Goal: Check status

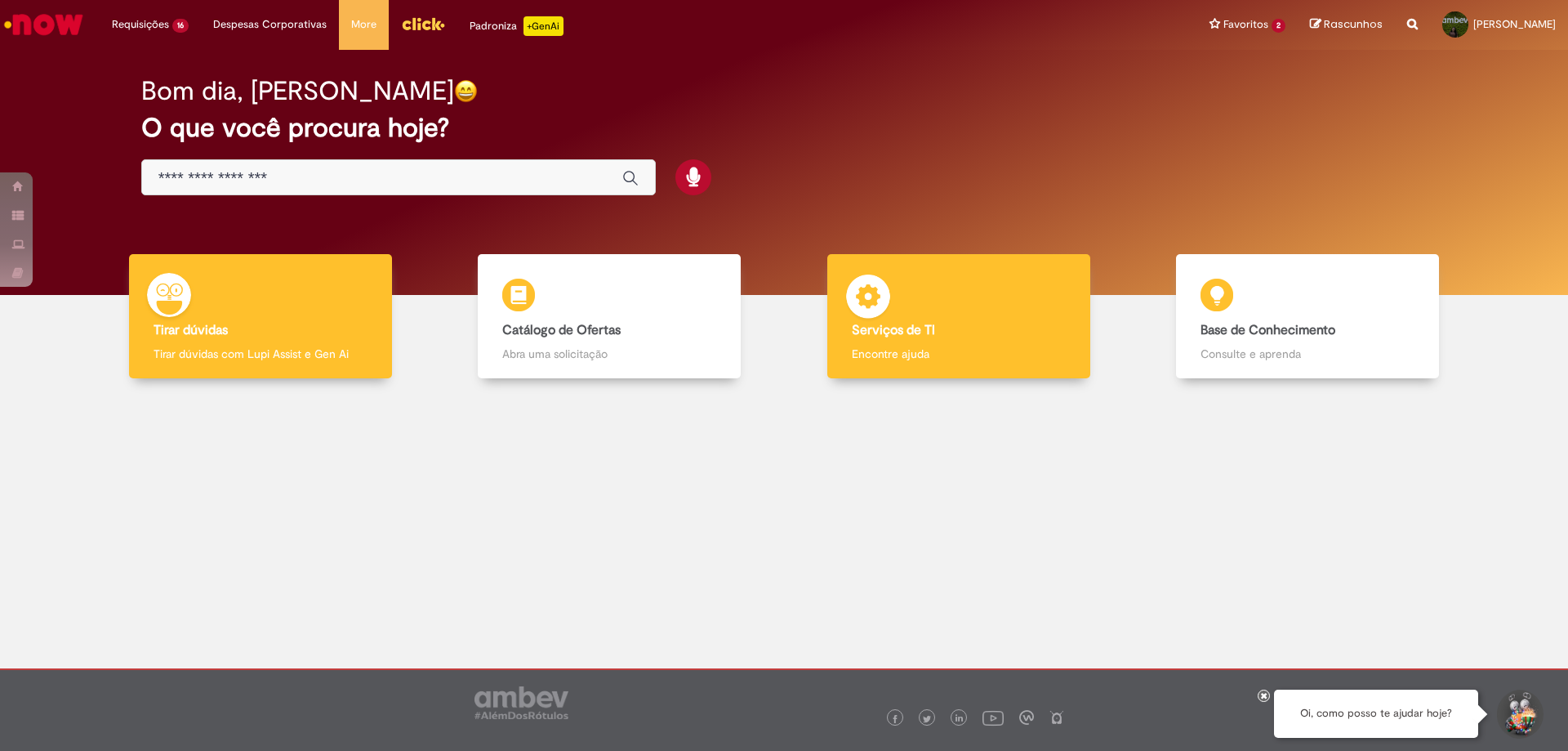
click at [948, 285] on div "Serviços de TI Serviços de TI Encontre ajuda" at bounding box center [958, 317] width 263 height 125
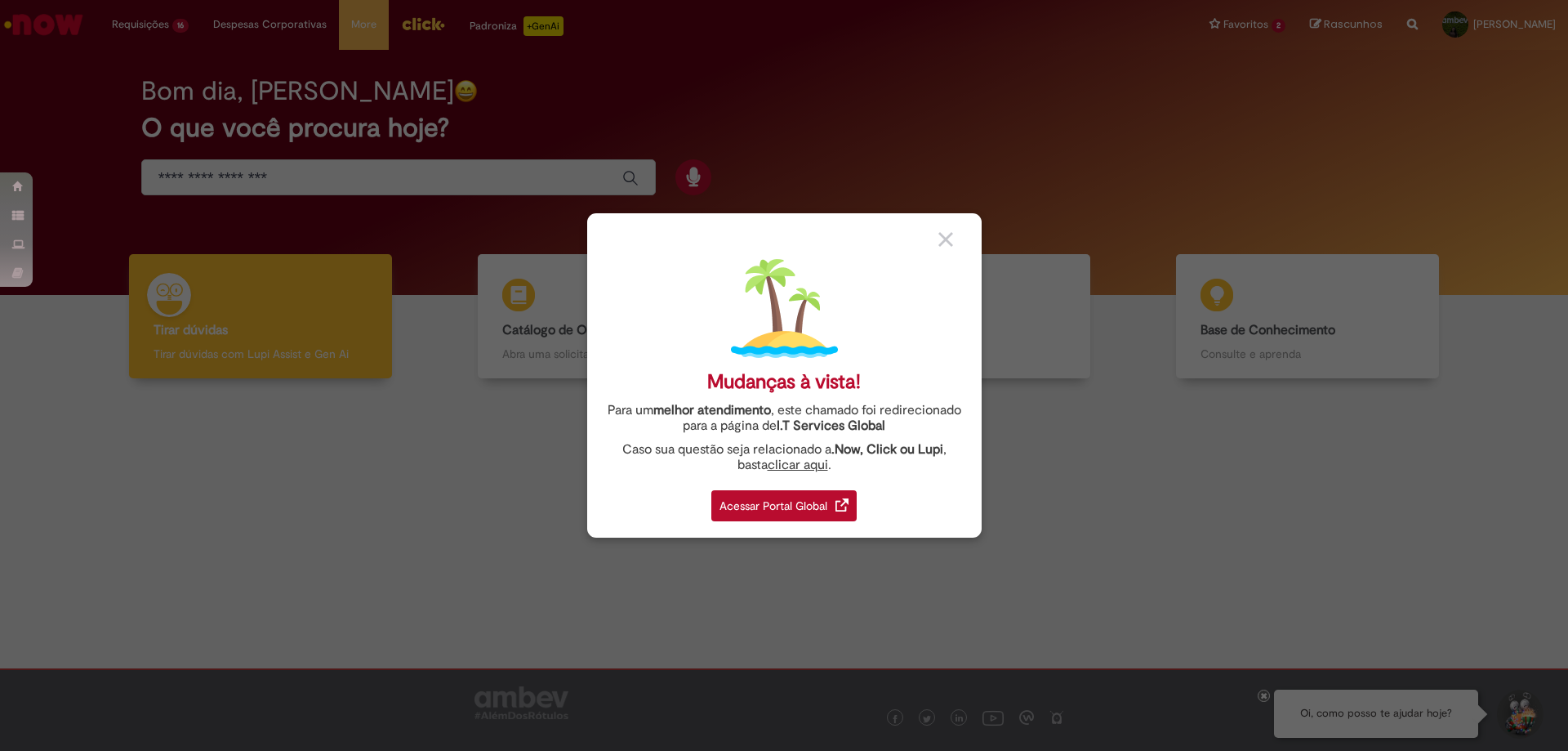
click at [949, 239] on img at bounding box center [946, 239] width 14 height 14
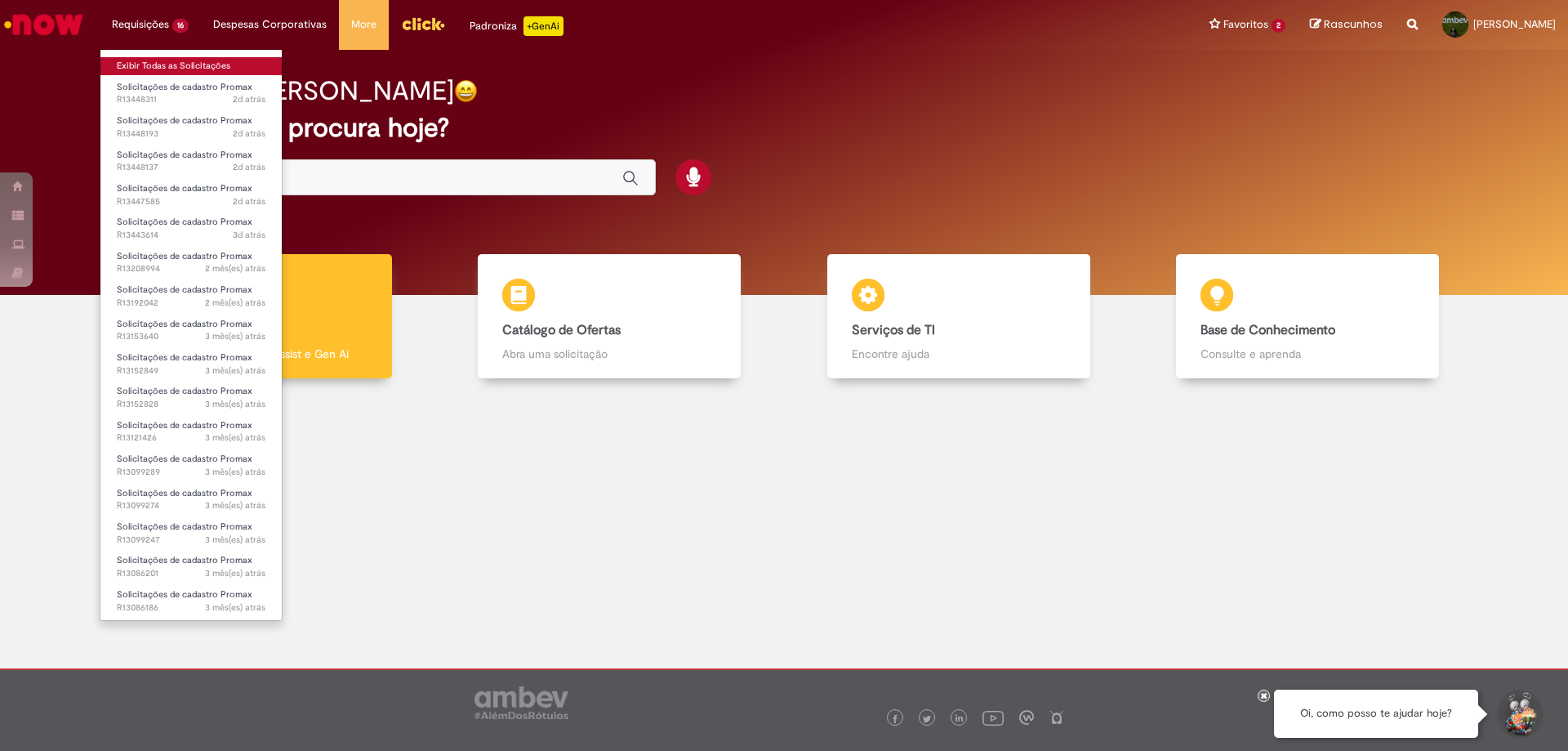
click at [136, 64] on link "Exibir Todas as Solicitações" at bounding box center [191, 66] width 181 height 18
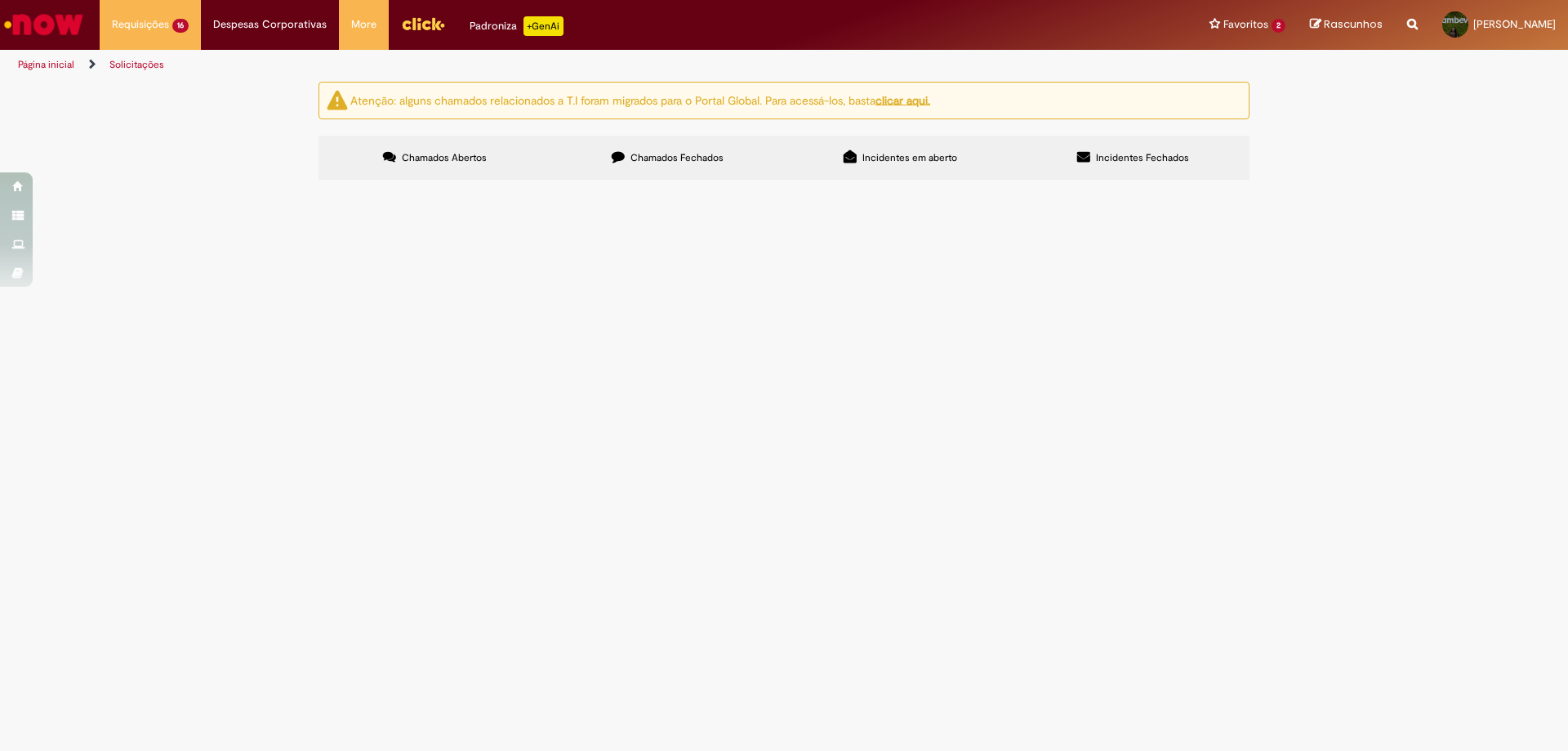
click at [0, 0] on span "correção de PDV, reativar setor 406" at bounding box center [0, 0] width 0 height 0
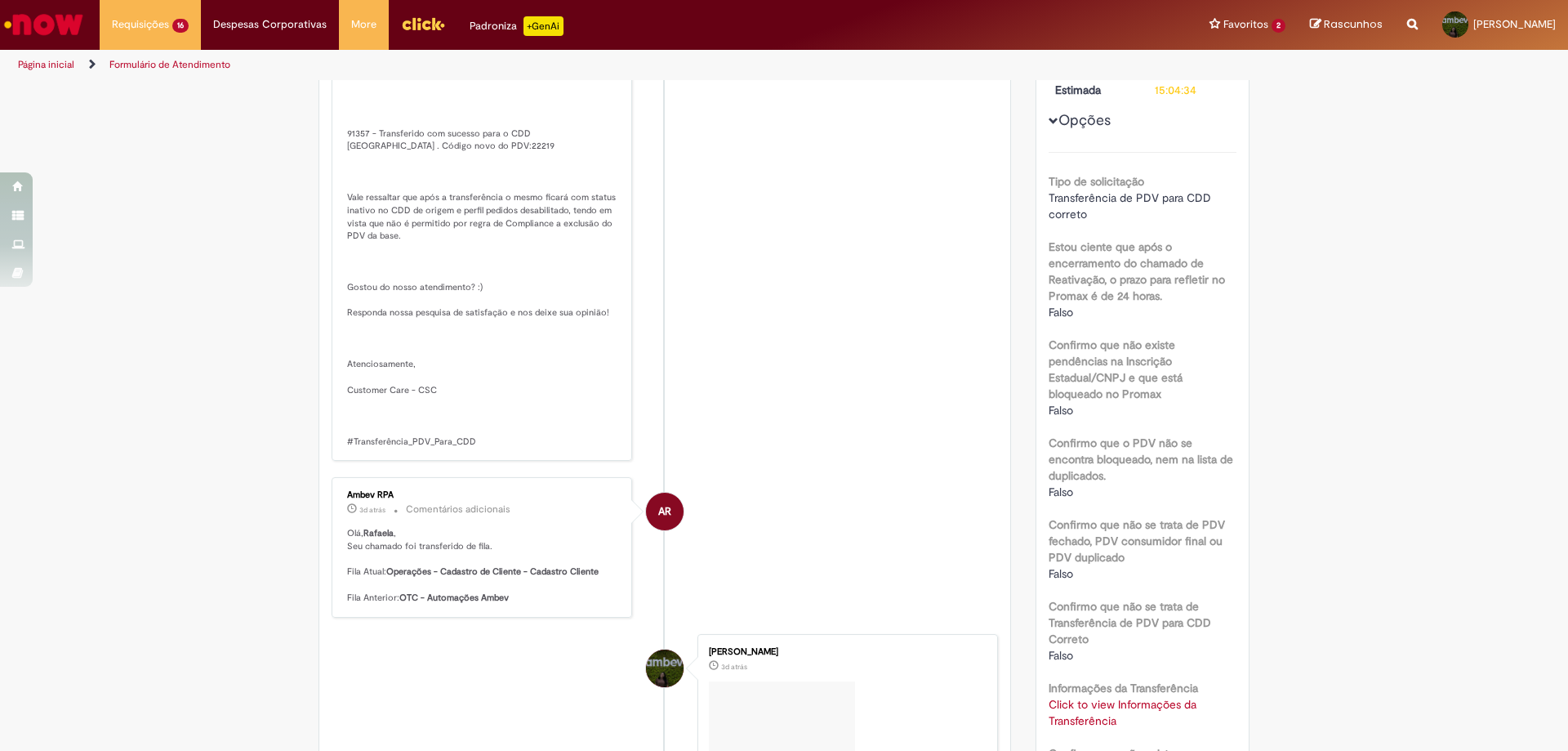
scroll to position [163, 0]
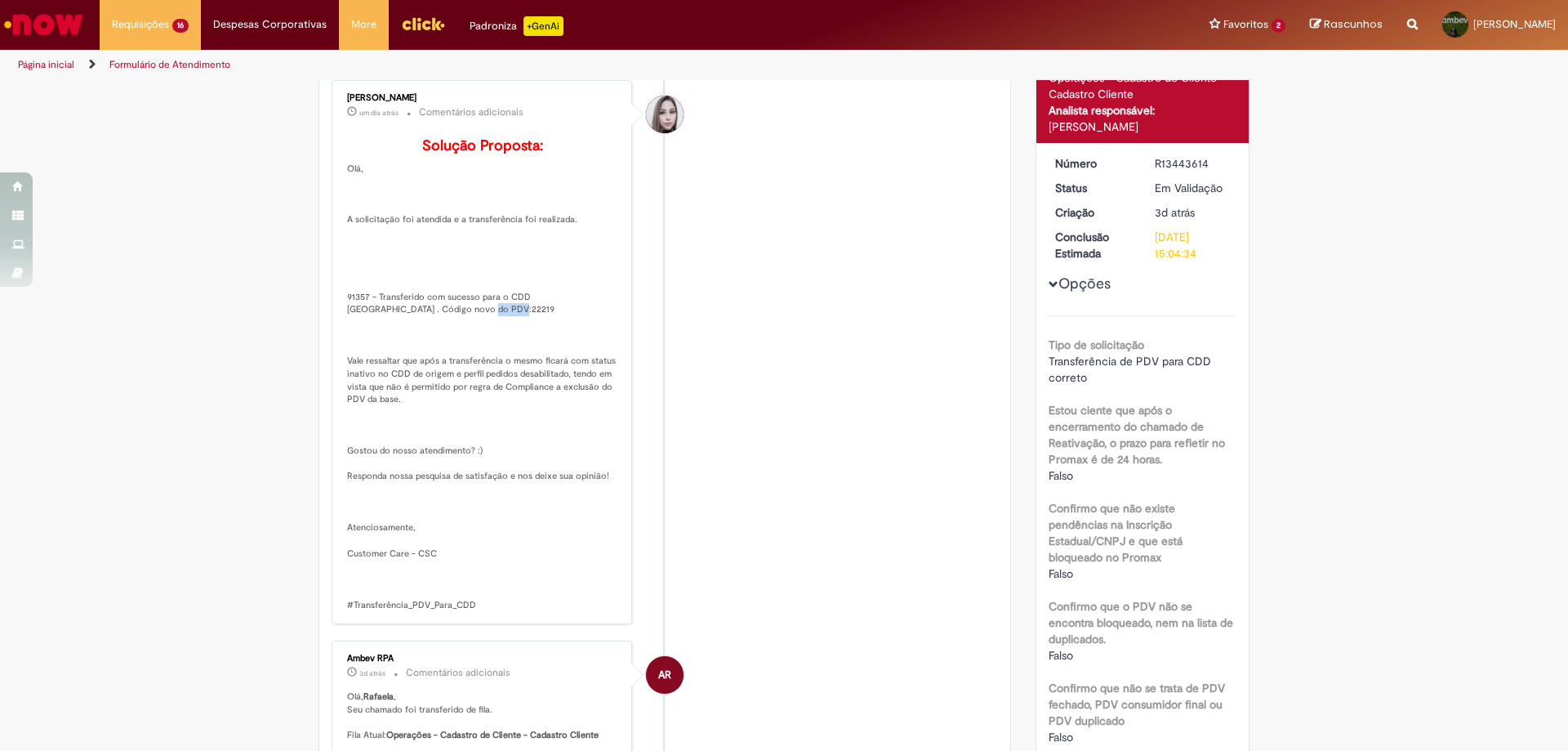
drag, startPoint x: 394, startPoint y: 333, endPoint x: 426, endPoint y: 330, distance: 32.1
click at [426, 330] on p "Solução Proposta: Olá, A solicitação foi atendida e a transferência foi realiza…" at bounding box center [482, 375] width 272 height 473
click at [409, 336] on p "Solução Proposta: Olá, A solicitação foi atendida e a transferência foi realiza…" at bounding box center [482, 375] width 272 height 473
click at [402, 336] on p "Solução Proposta: Olá, A solicitação foi atendida e a transferência foi realiza…" at bounding box center [482, 375] width 272 height 473
click at [395, 333] on p "Solução Proposta: Olá, A solicitação foi atendida e a transferência foi realiza…" at bounding box center [482, 375] width 272 height 473
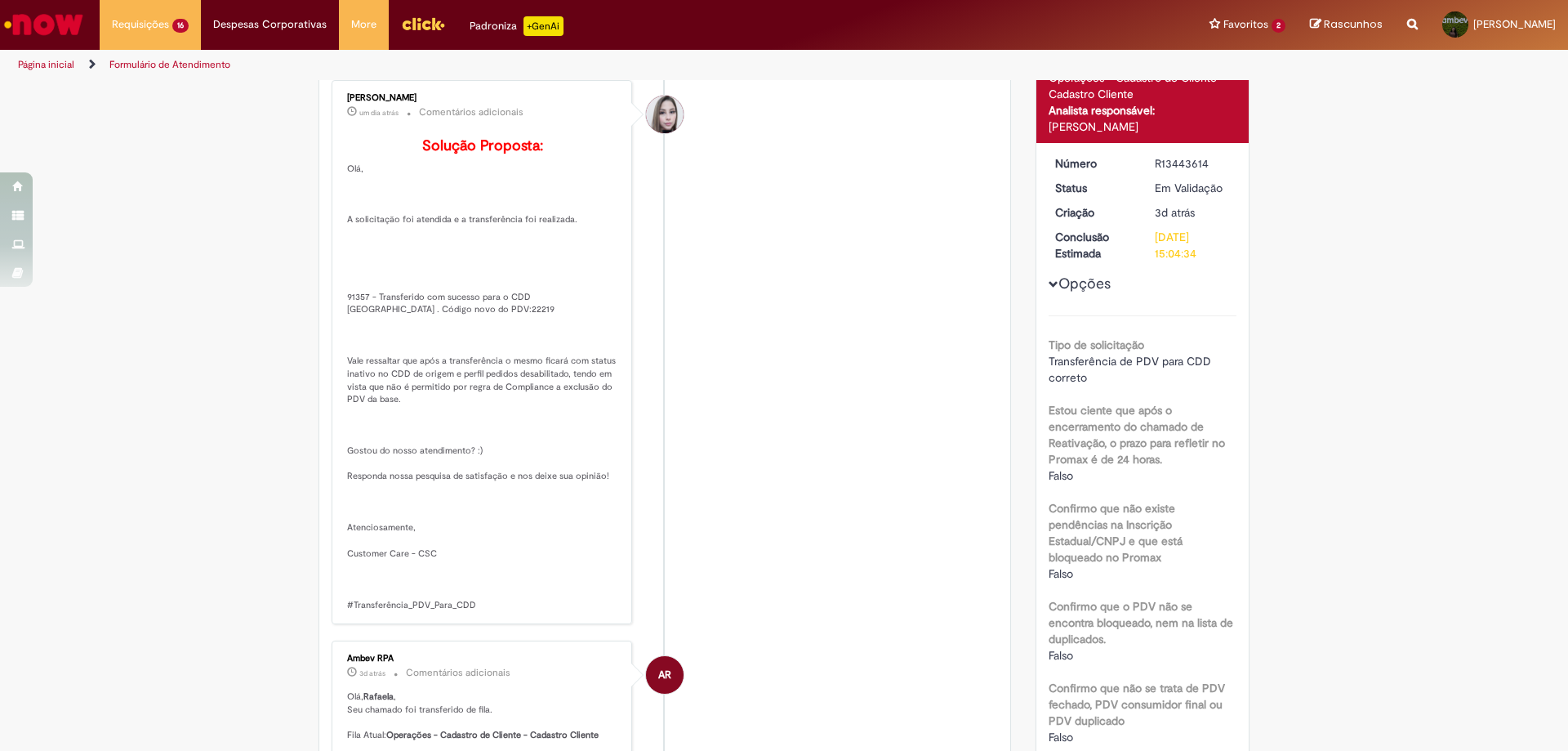
click at [395, 333] on p "Solução Proposta: Olá, A solicitação foi atendida e a transferência foi realiza…" at bounding box center [482, 375] width 272 height 473
copy p "22219"
click at [181, 550] on div "Verificar Código de Barras Aguardando Aprovação Aguardando atendimento Em andam…" at bounding box center [784, 661] width 1568 height 1486
click at [349, 317] on p "Solução Proposta: Olá, A solicitação foi atendida e a transferência foi realiza…" at bounding box center [482, 375] width 272 height 473
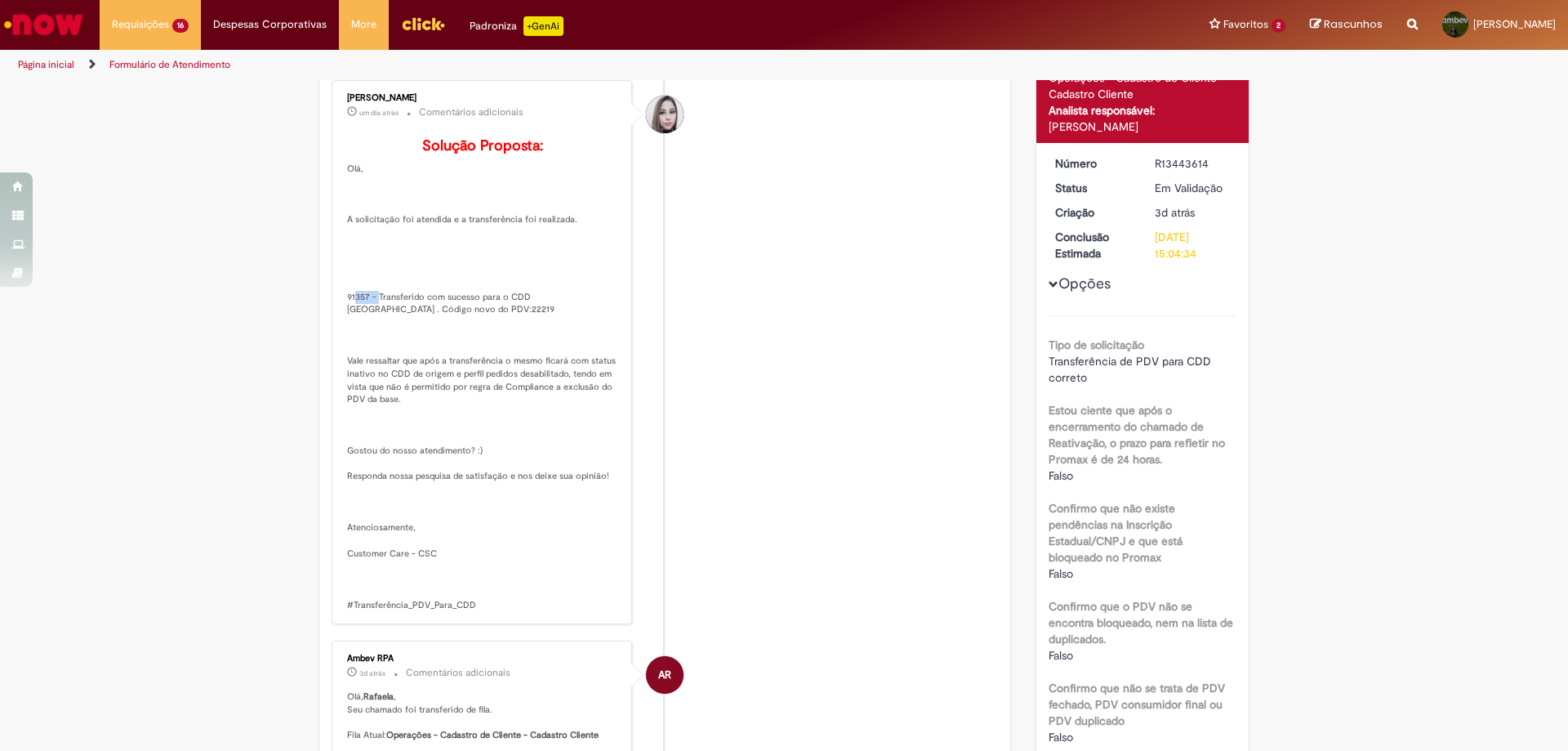
click at [347, 311] on p "Solução Proposta: Olá, A solicitação foi atendida e a transferência foi realiza…" at bounding box center [482, 375] width 272 height 473
drag, startPoint x: 342, startPoint y: 322, endPoint x: 363, endPoint y: 320, distance: 21.1
click at [363, 320] on p "Solução Proposta: Olá, A solicitação foi atendida e a transferência foi realiza…" at bounding box center [482, 375] width 272 height 473
copy p "91357"
click at [406, 335] on p "Solução Proposta: Olá, A solicitação foi atendida e a transferência foi realiza…" at bounding box center [482, 375] width 272 height 473
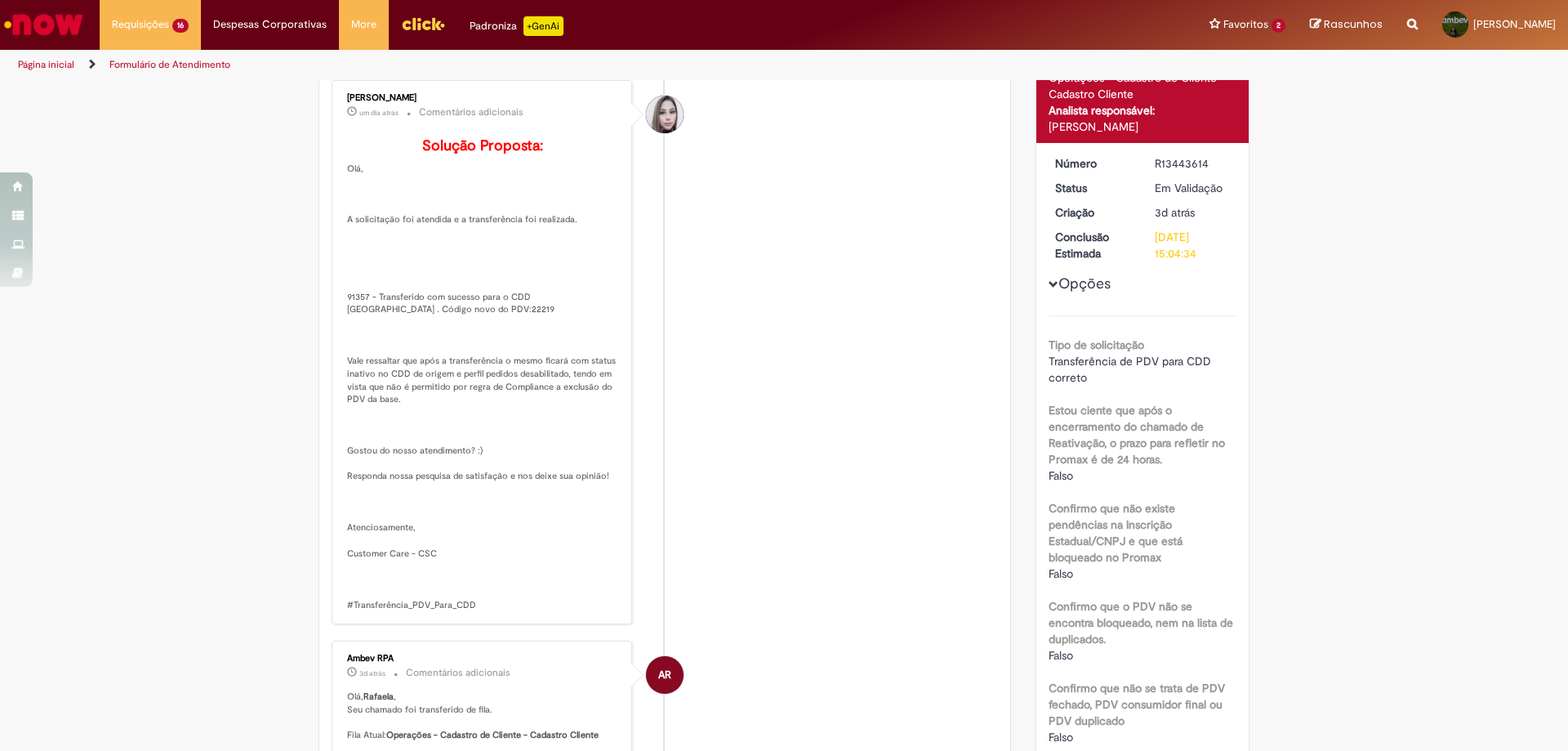
click at [406, 335] on p "Solução Proposta: Olá, A solicitação foi atendida e a transferência foi realiza…" at bounding box center [482, 375] width 272 height 473
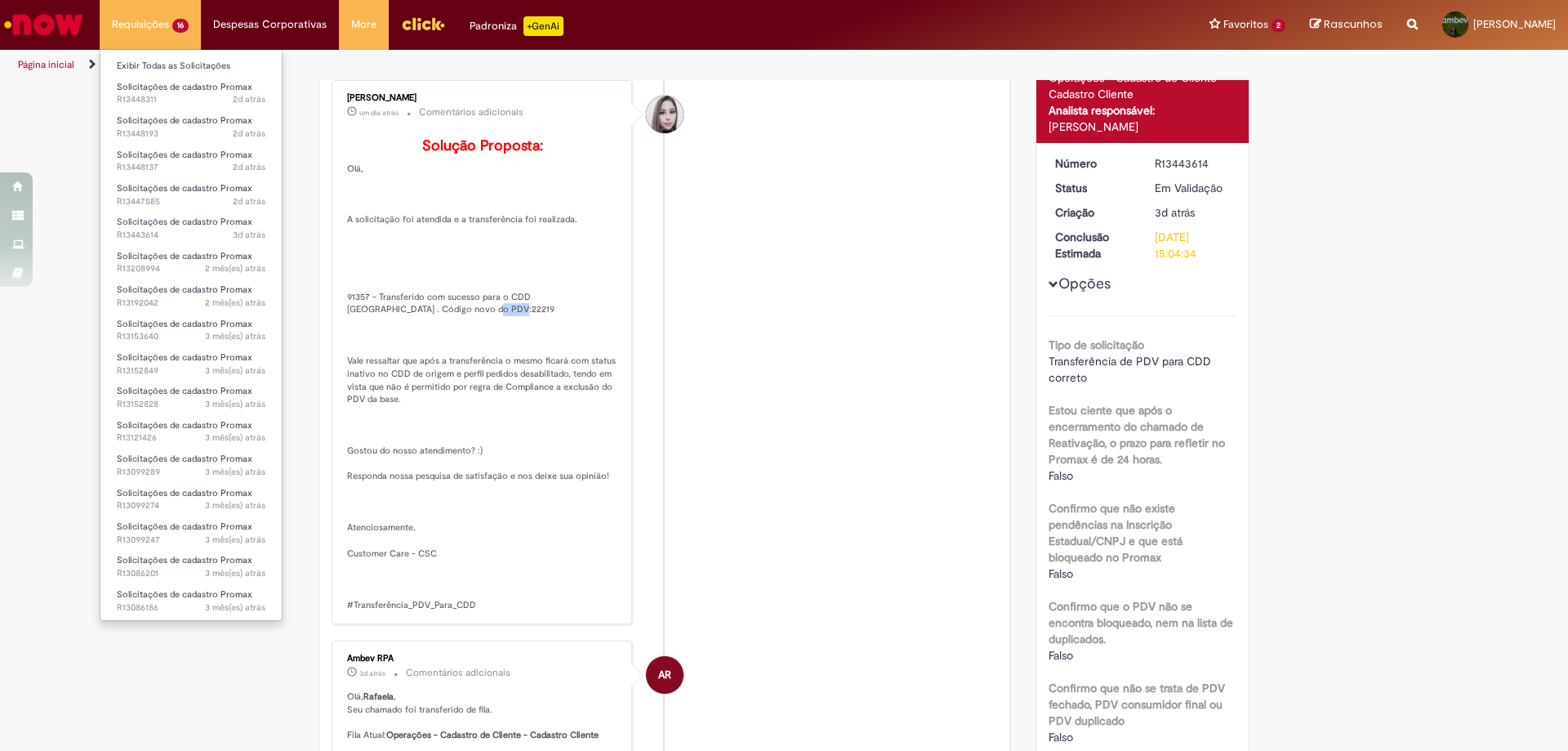
copy p "22219"
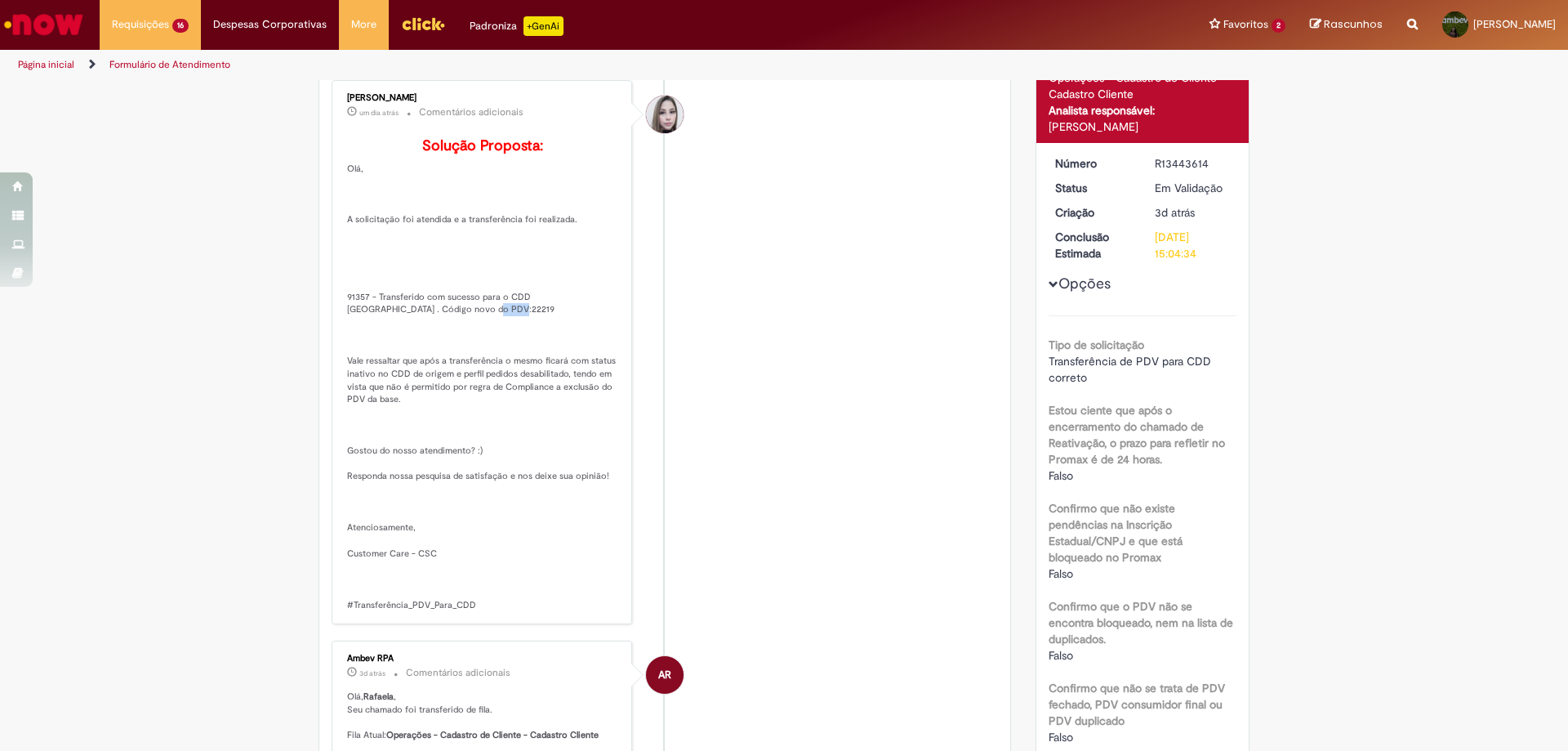
scroll to position [0, 0]
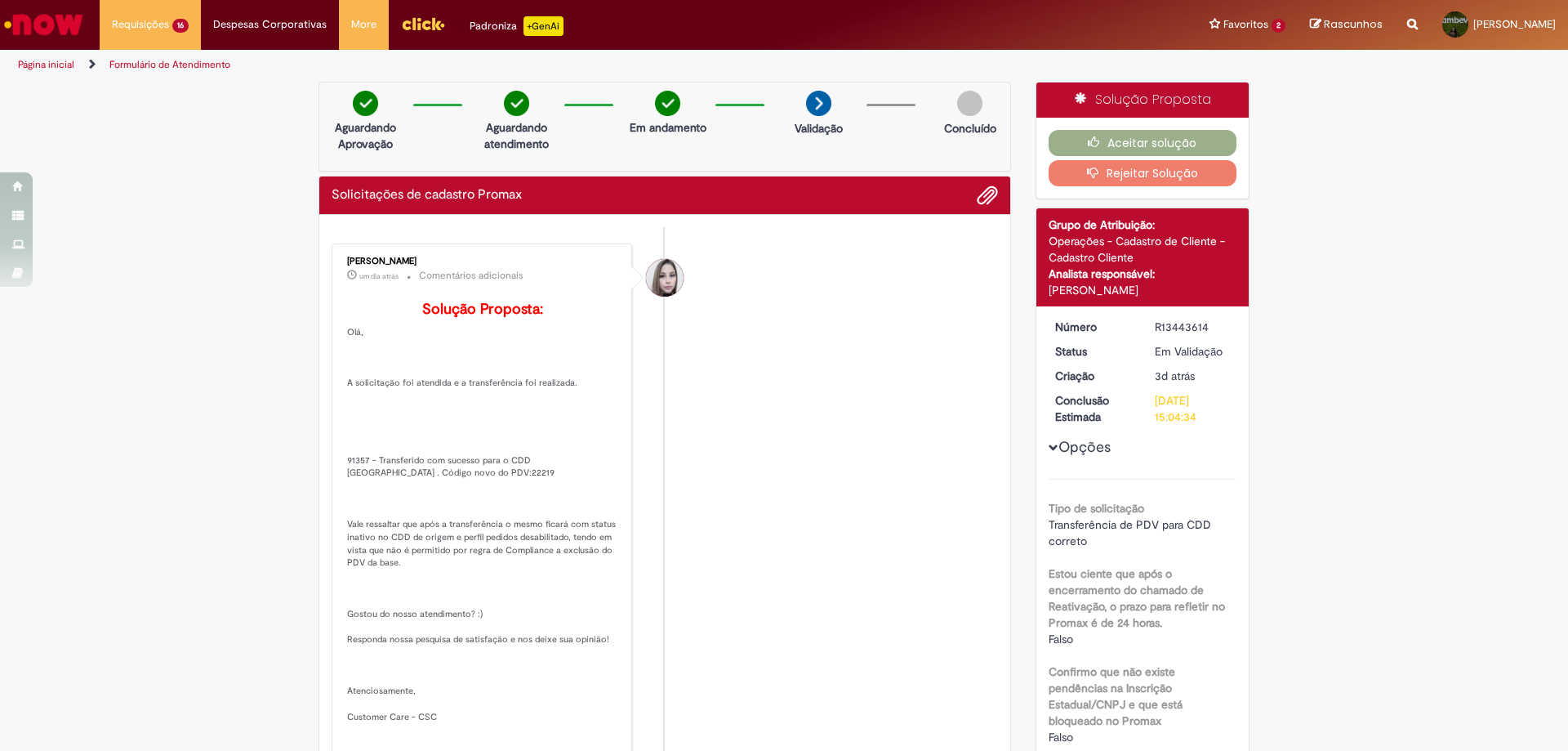
click at [1171, 127] on div "Aceitar solução Rejeitar Solução" at bounding box center [1143, 158] width 213 height 81
click at [1143, 148] on button "Aceitar solução" at bounding box center [1143, 143] width 189 height 26
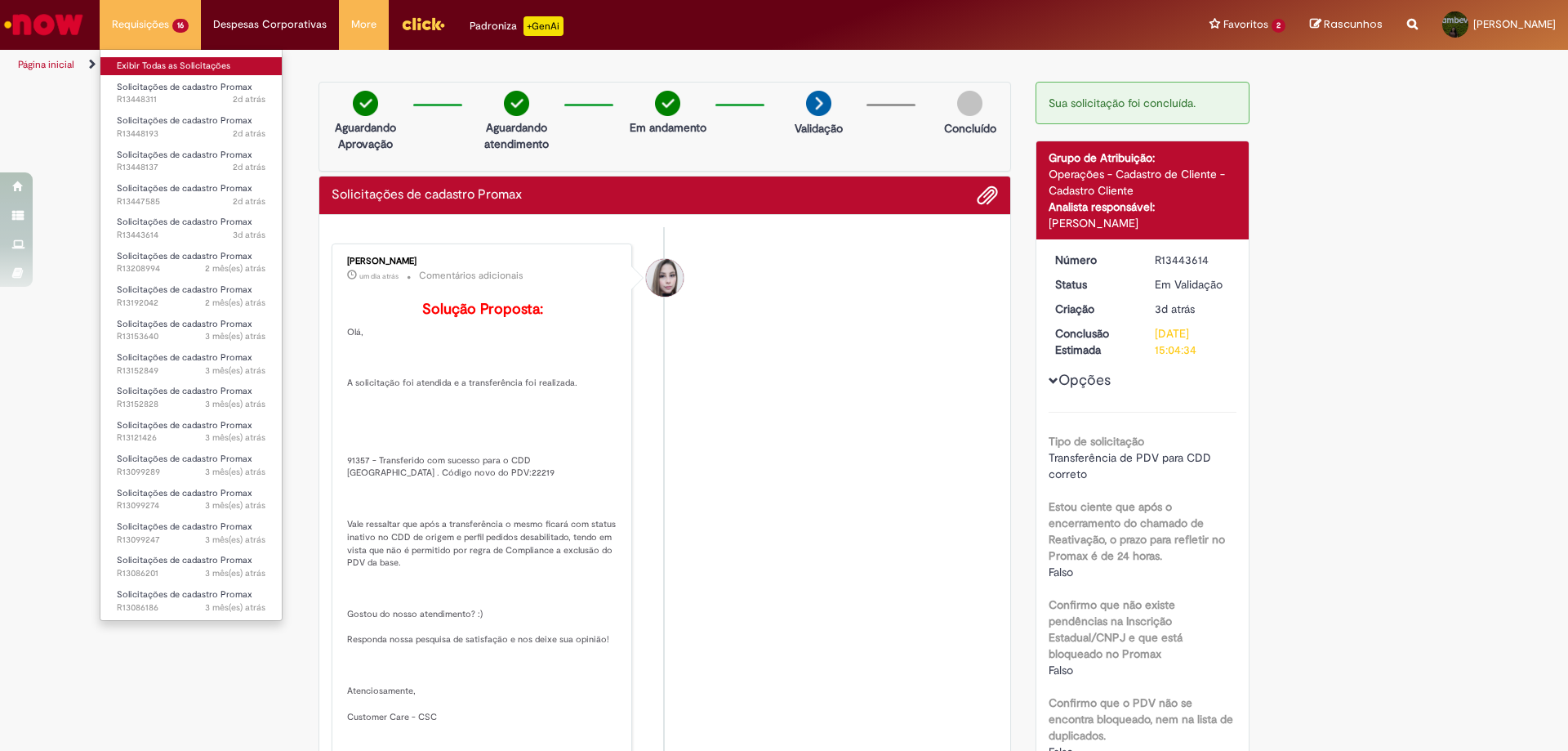
click at [193, 66] on link "Exibir Todas as Solicitações" at bounding box center [191, 66] width 181 height 18
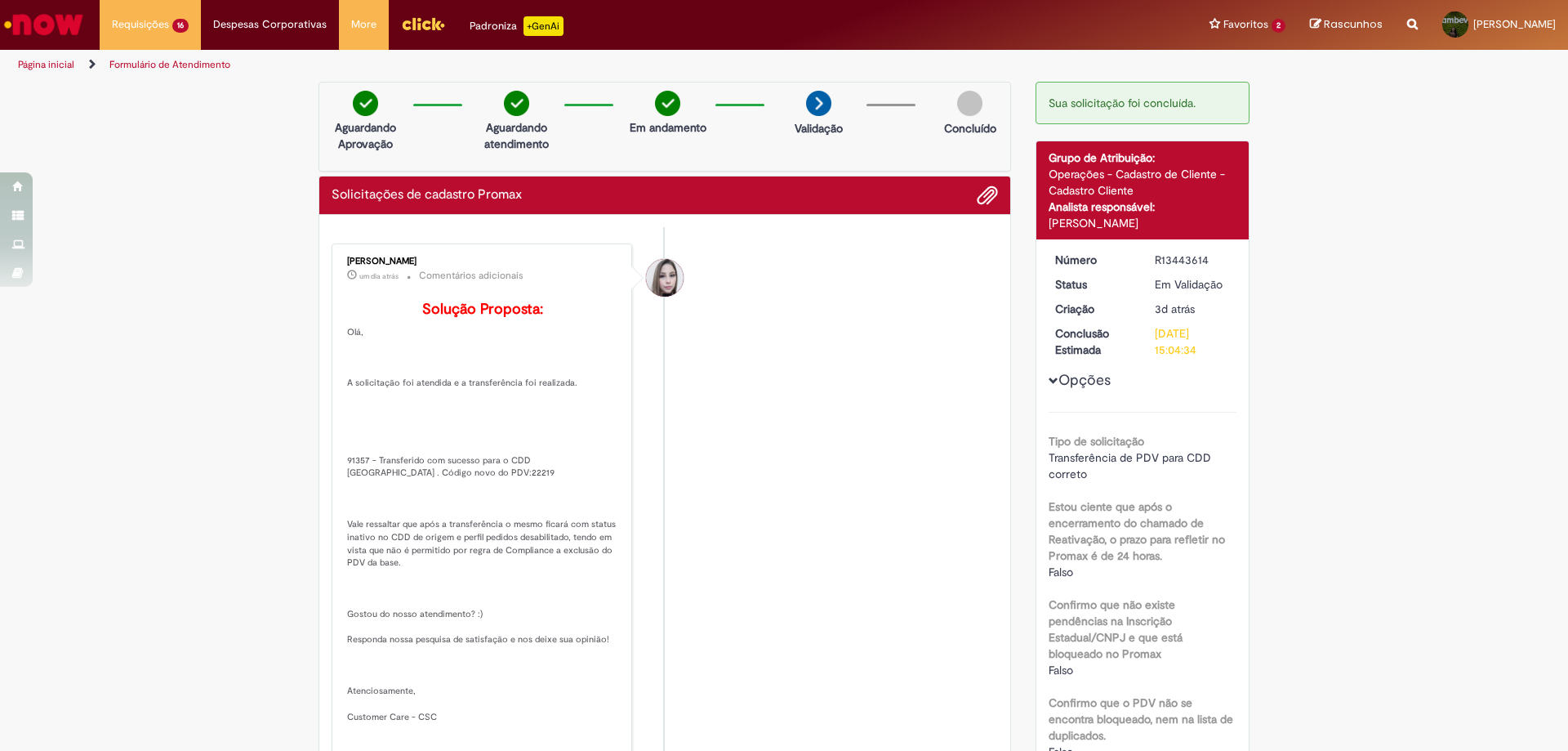
click at [722, 544] on li "Daniele Aparecida Queiroz um dia atrás um dia atrás Comentários adicionais Solu…" at bounding box center [665, 516] width 667 height 545
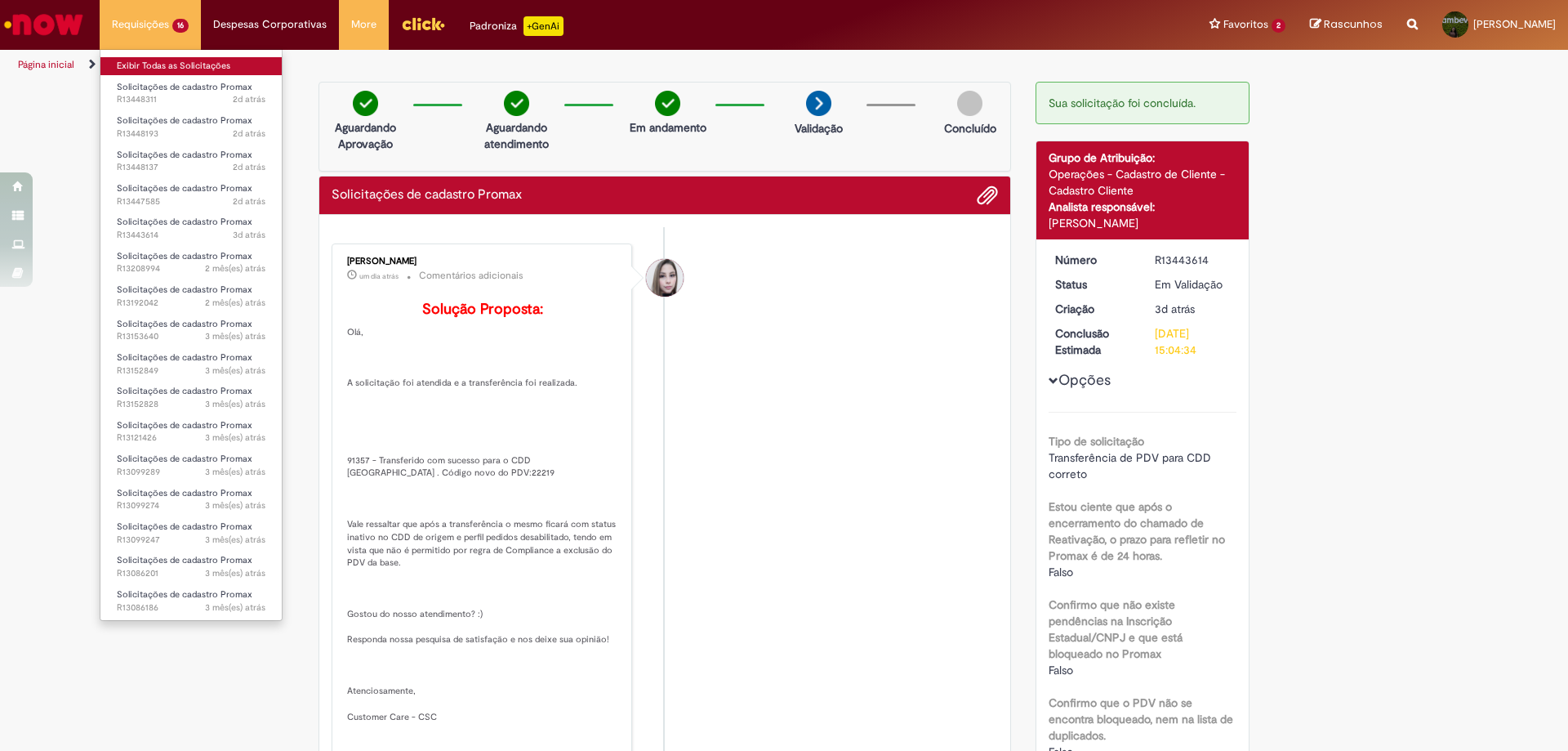
click at [182, 64] on link "Exibir Todas as Solicitações" at bounding box center [191, 66] width 181 height 18
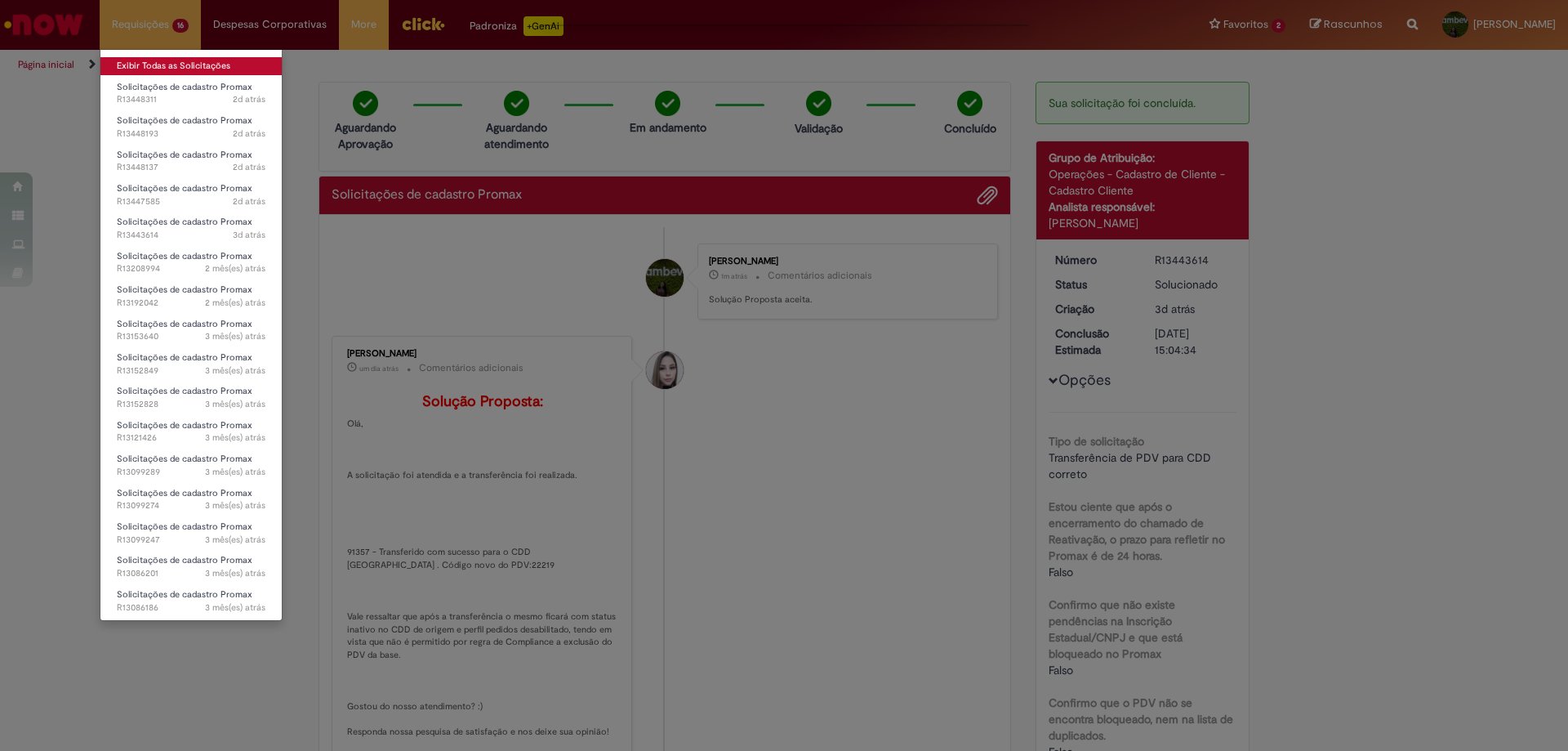
click at [206, 67] on link "Exibir Todas as Solicitações" at bounding box center [191, 66] width 181 height 18
click at [200, 69] on link "Exibir Todas as Solicitações" at bounding box center [191, 66] width 181 height 18
click at [199, 70] on link "Exibir Todas as Solicitações" at bounding box center [191, 66] width 181 height 18
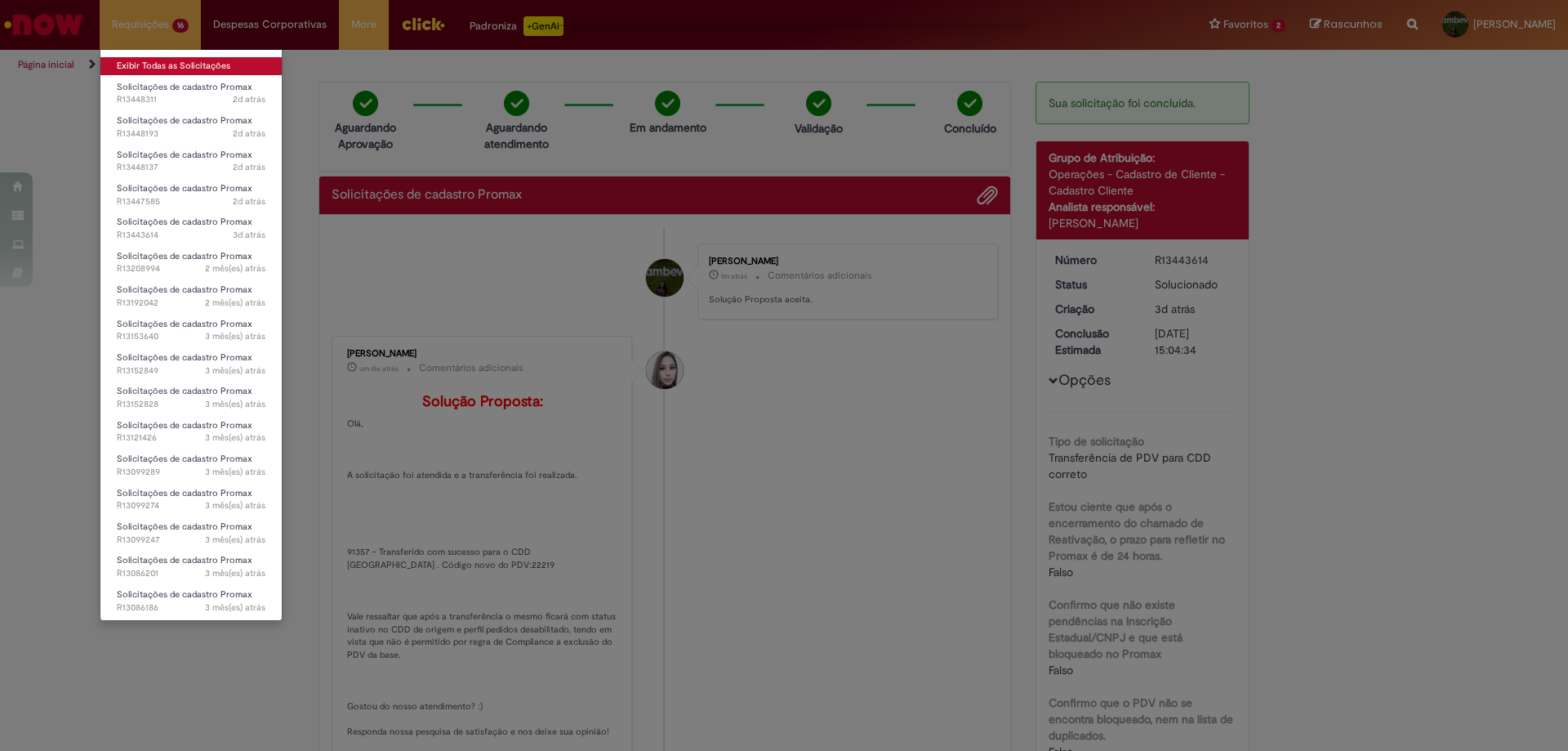
click at [199, 70] on link "Exibir Todas as Solicitações" at bounding box center [191, 66] width 181 height 18
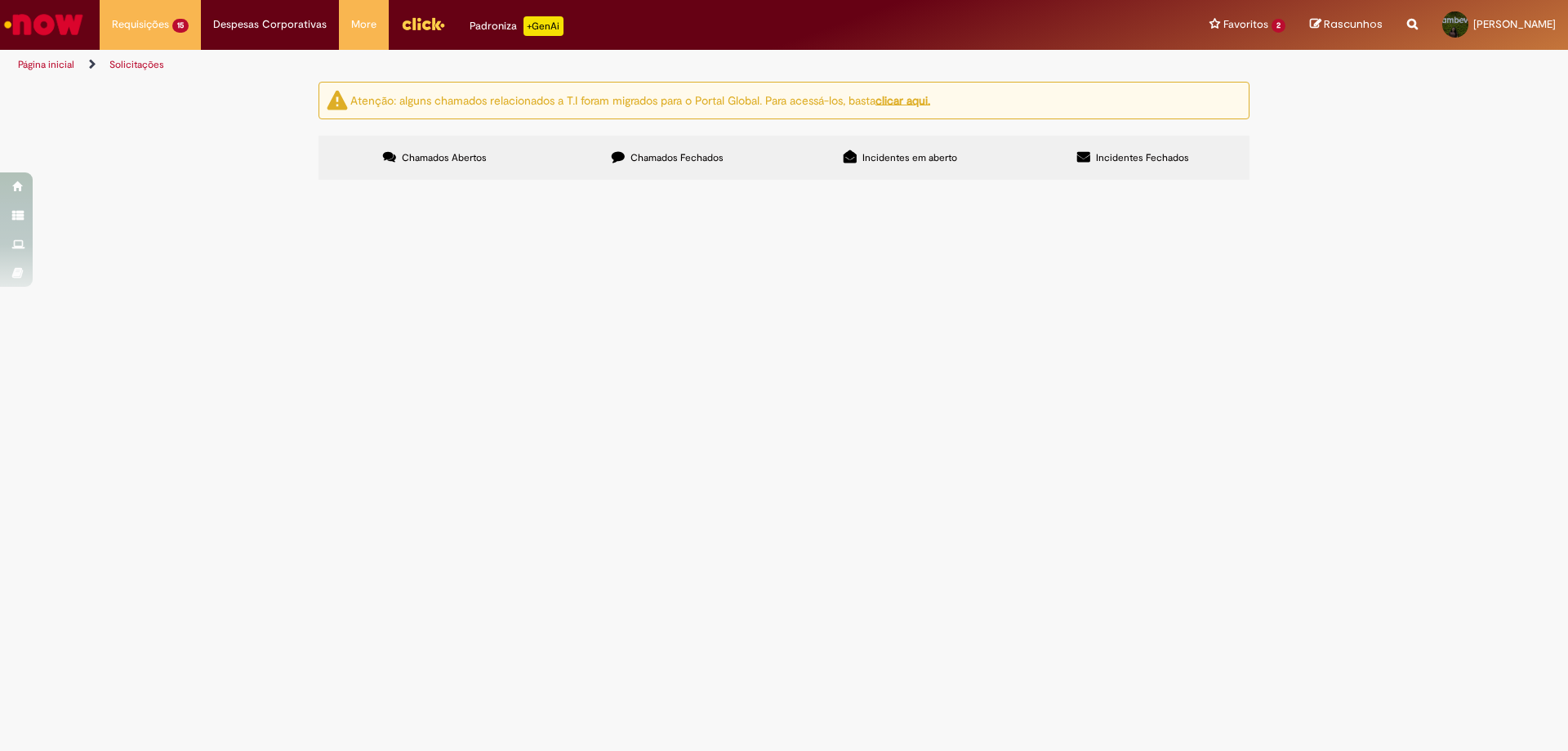
click at [0, 0] on span "PDV não possuí nenhuma restrição, setor 406" at bounding box center [0, 0] width 0 height 0
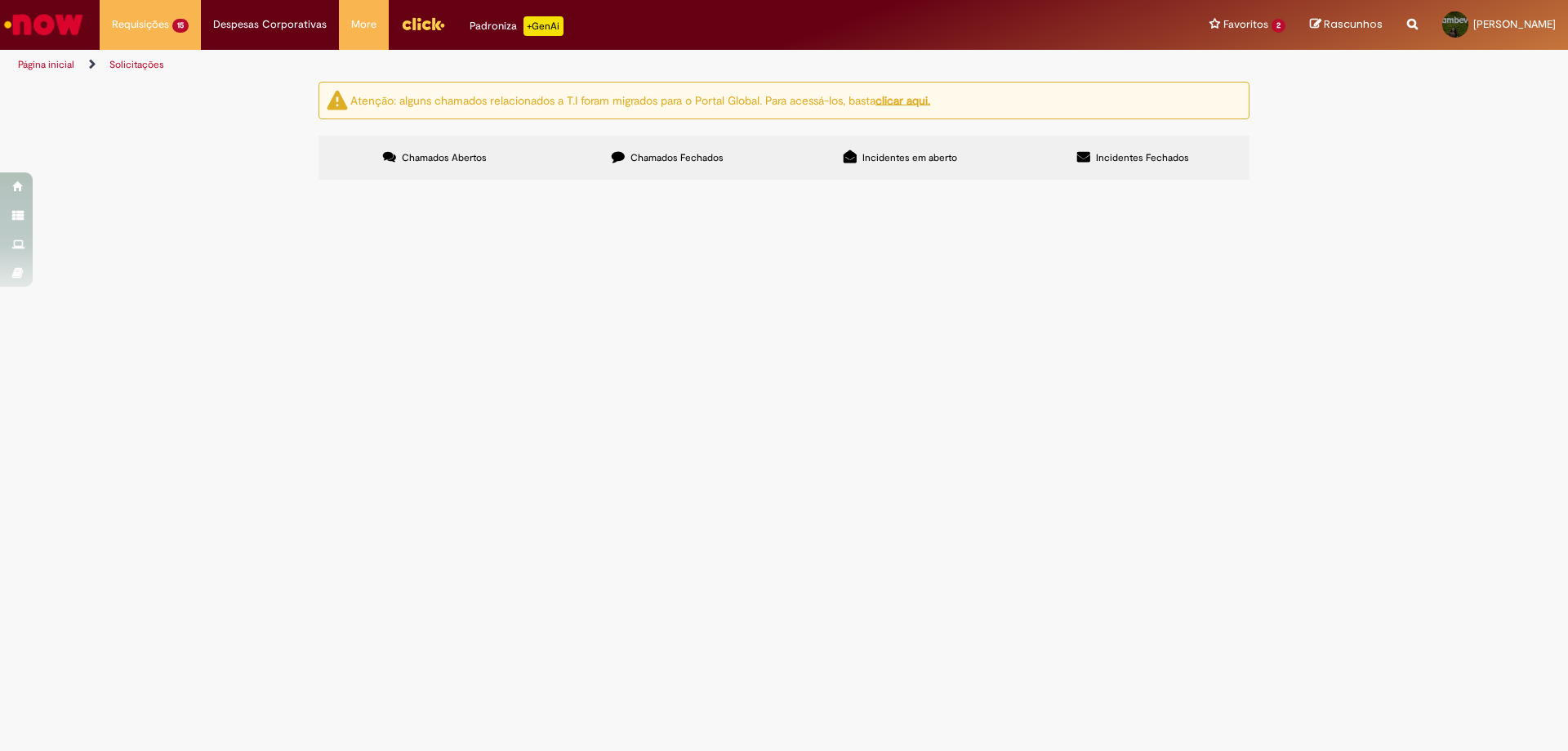
click at [0, 0] on span "PDV não possuí nenhuma restrição, setor 406" at bounding box center [0, 0] width 0 height 0
click at [0, 0] on span "Solicitações de cadastro Promax" at bounding box center [0, 0] width 0 height 0
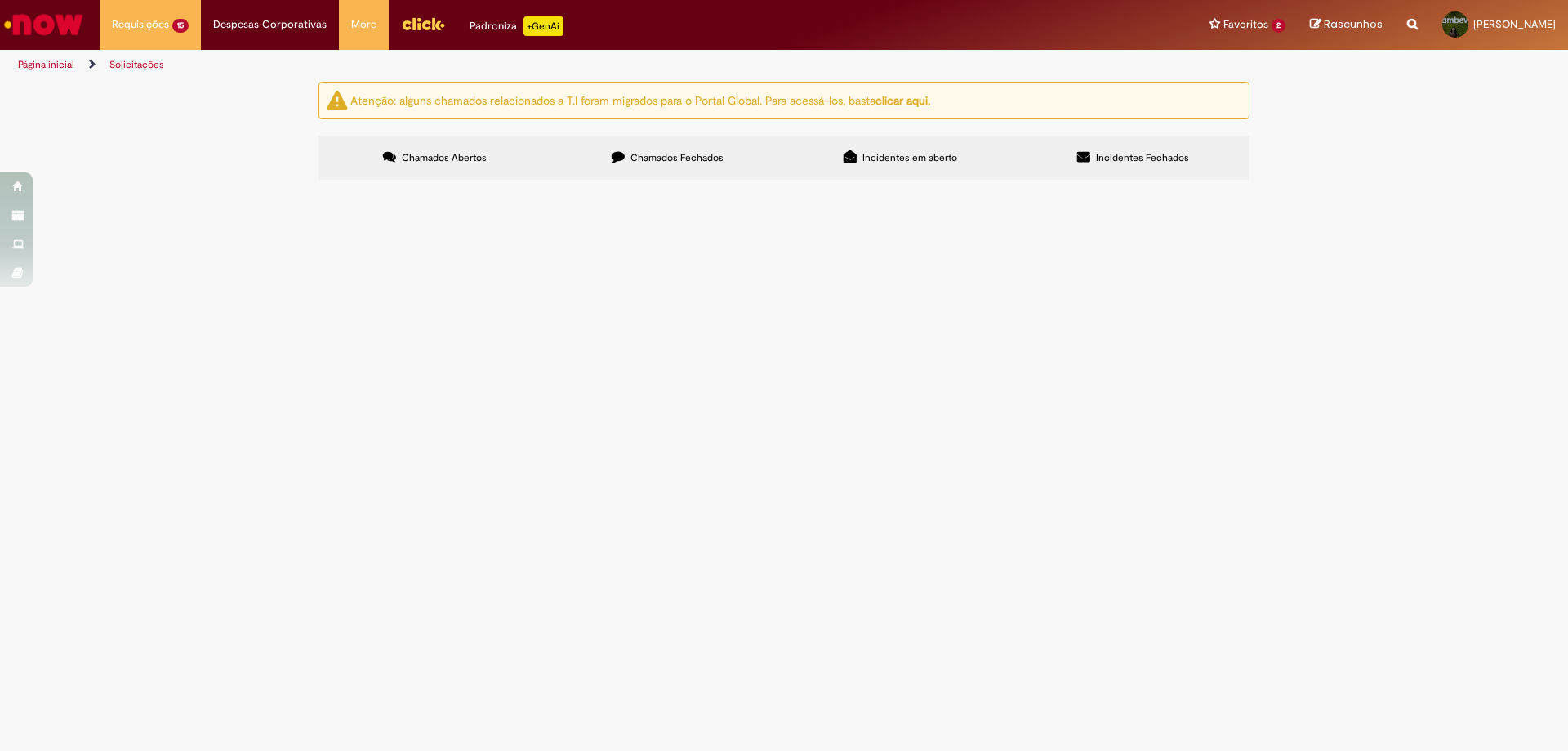
click at [0, 0] on span "PDV não possuí nenhuma restrição, setor 406" at bounding box center [0, 0] width 0 height 0
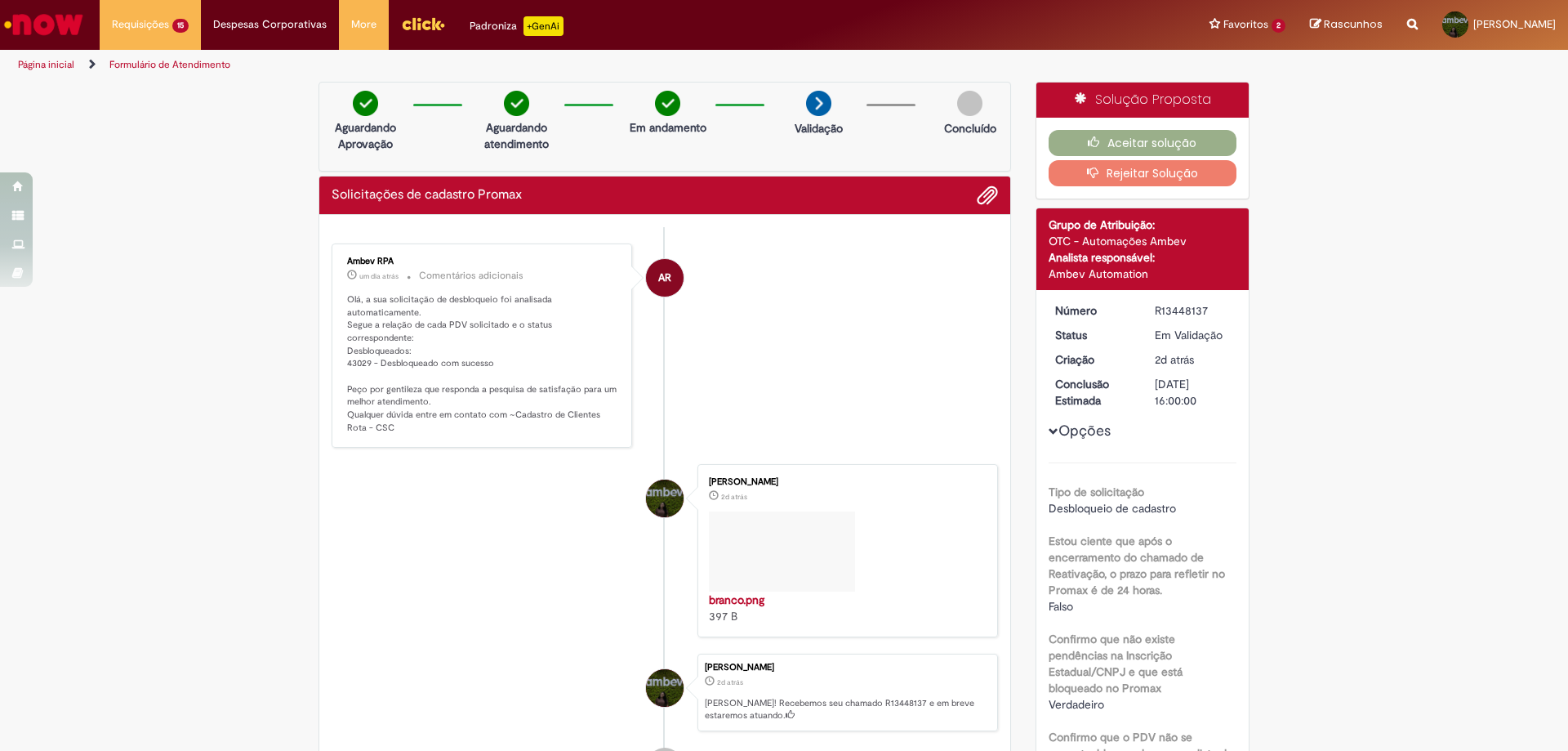
click at [351, 351] on p "Olá, a sua solicitação de desbloqueio foi analisada automaticamente. Segue a re…" at bounding box center [482, 364] width 272 height 142
click at [414, 336] on p "Olá, a sua solicitação de desbloqueio foi analisada automaticamente. Segue a re…" at bounding box center [482, 364] width 272 height 142
drag, startPoint x: 340, startPoint y: 351, endPoint x: 366, endPoint y: 351, distance: 26.0
click at [366, 351] on div "Ambev RPA um dia atrás um dia atrás Comentários adicionais Olá, a sua solicitaç…" at bounding box center [481, 346] width 291 height 194
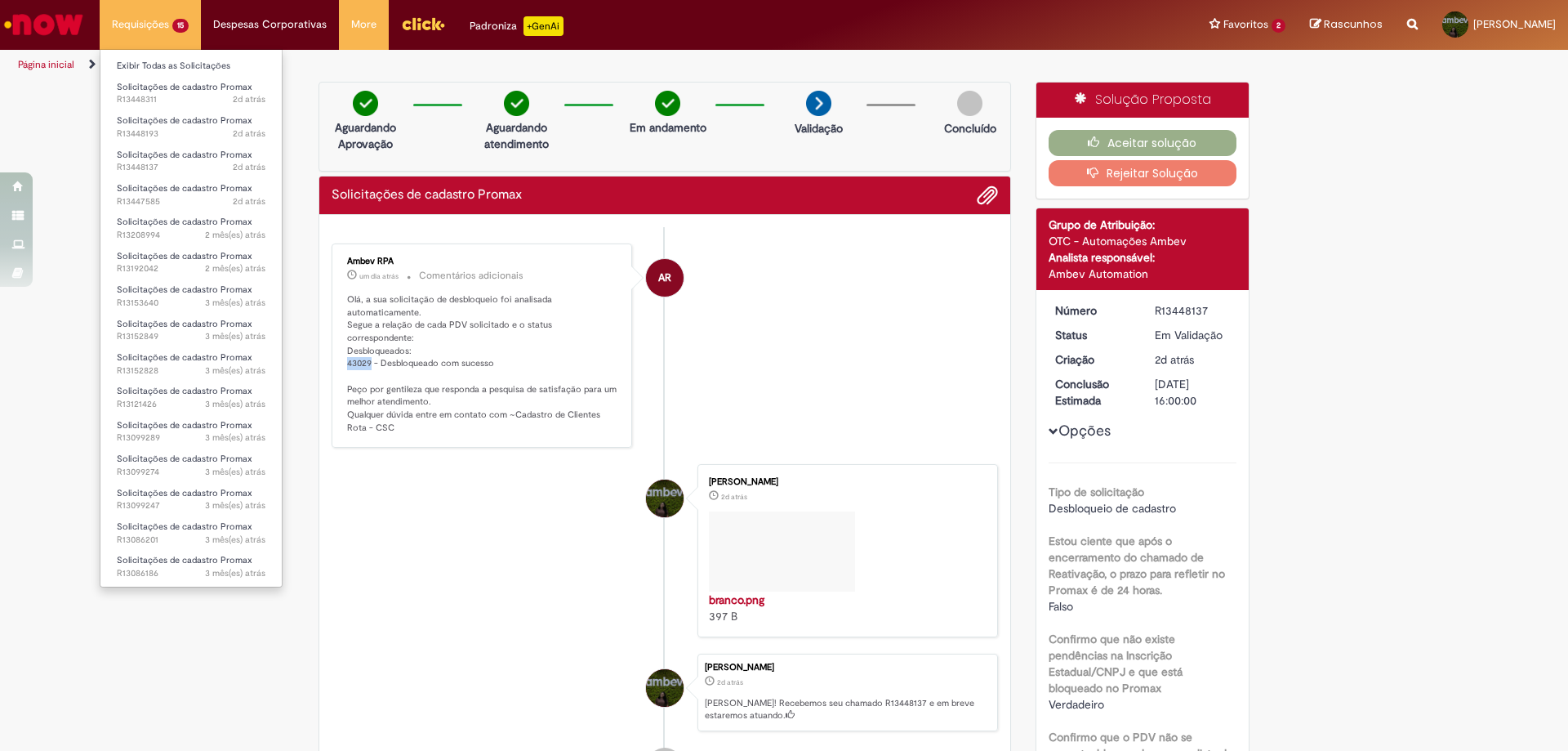
copy p "43029"
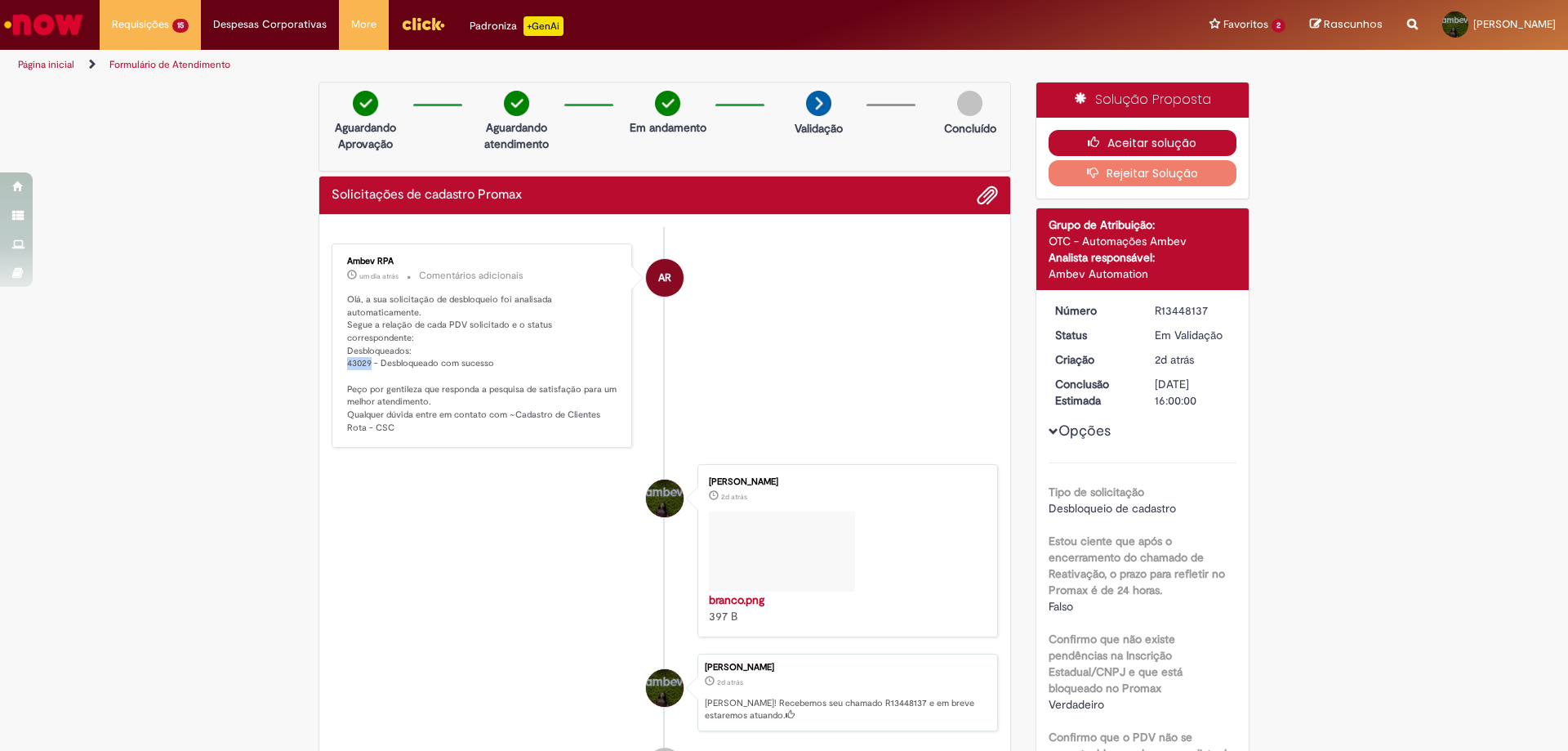
click at [1102, 144] on button "Aceitar solução" at bounding box center [1143, 143] width 189 height 26
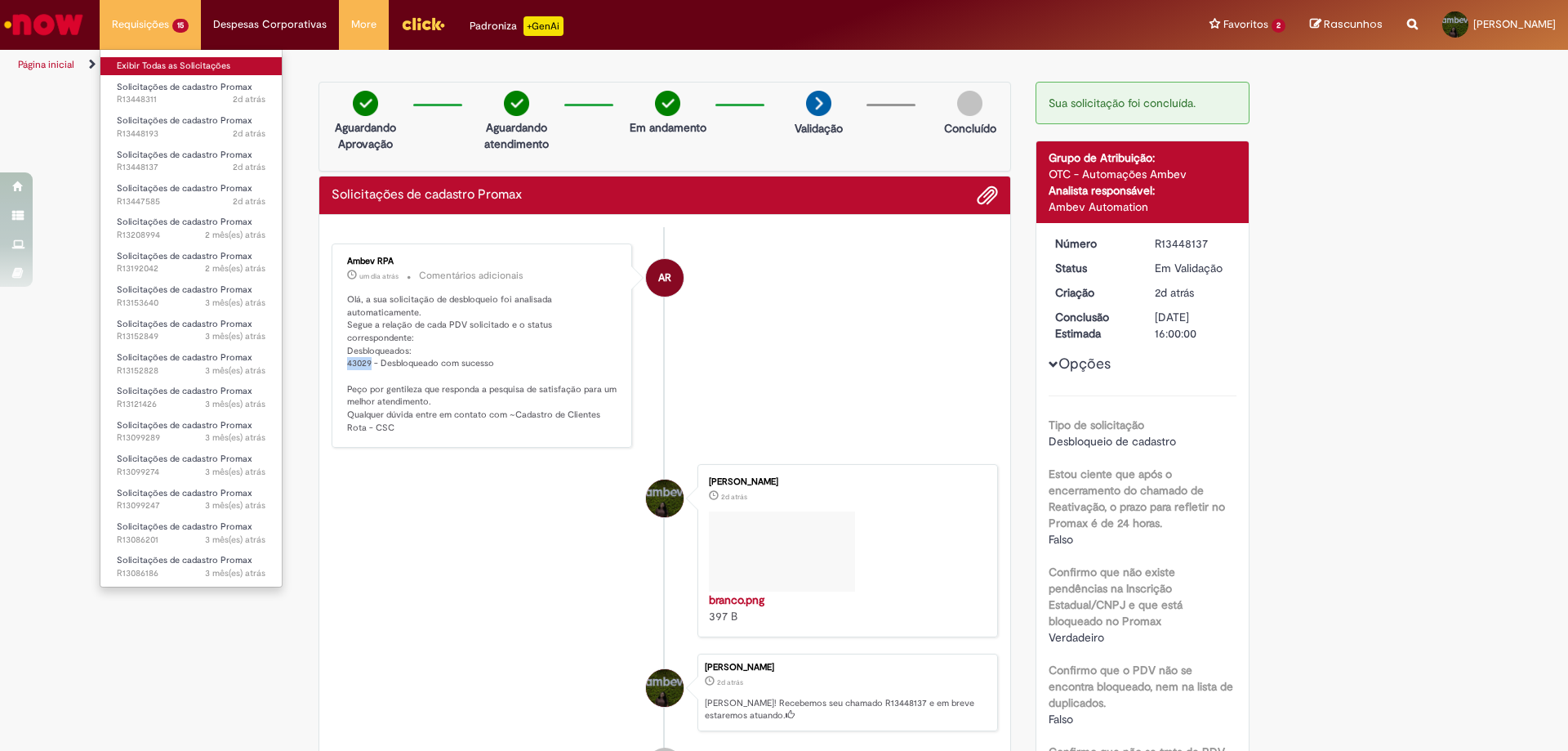
click at [139, 59] on link "Exibir Todas as Solicitações" at bounding box center [191, 66] width 181 height 18
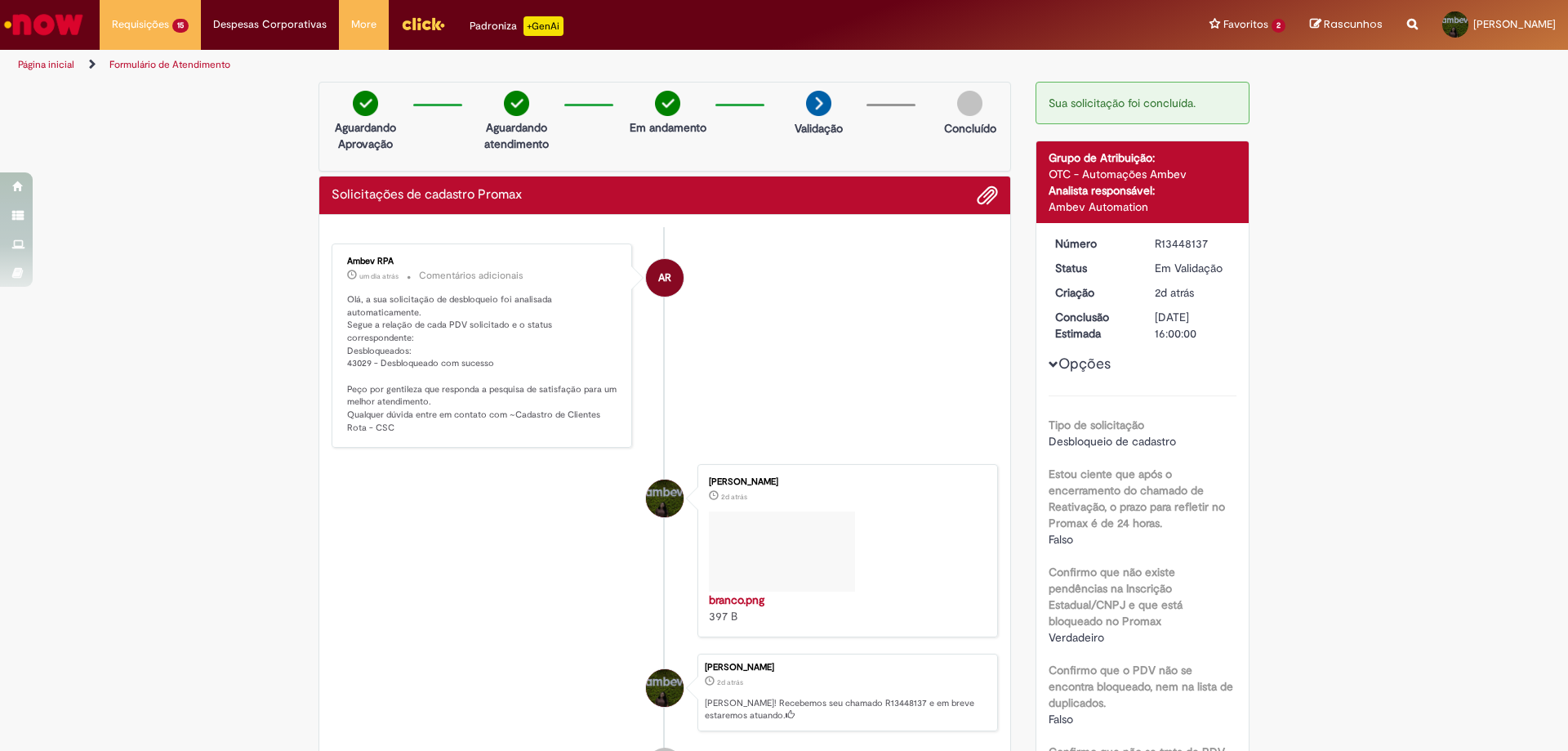
click at [357, 621] on li "Rafaela Souza Silva 2d atrás 2 dias atrás branco.png 397 B" at bounding box center [665, 550] width 667 height 173
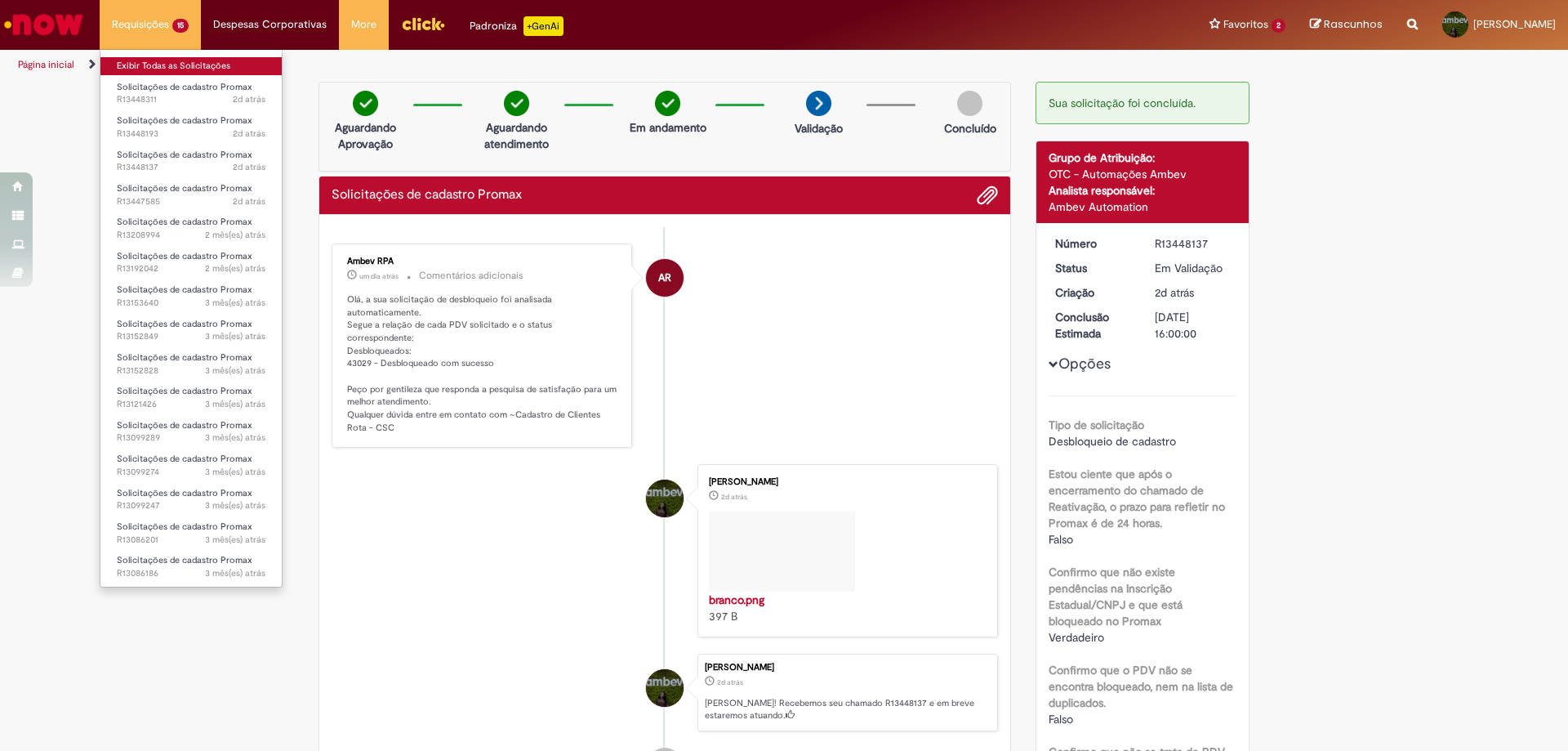
click at [144, 63] on link "Exibir Todas as Solicitações" at bounding box center [191, 66] width 181 height 18
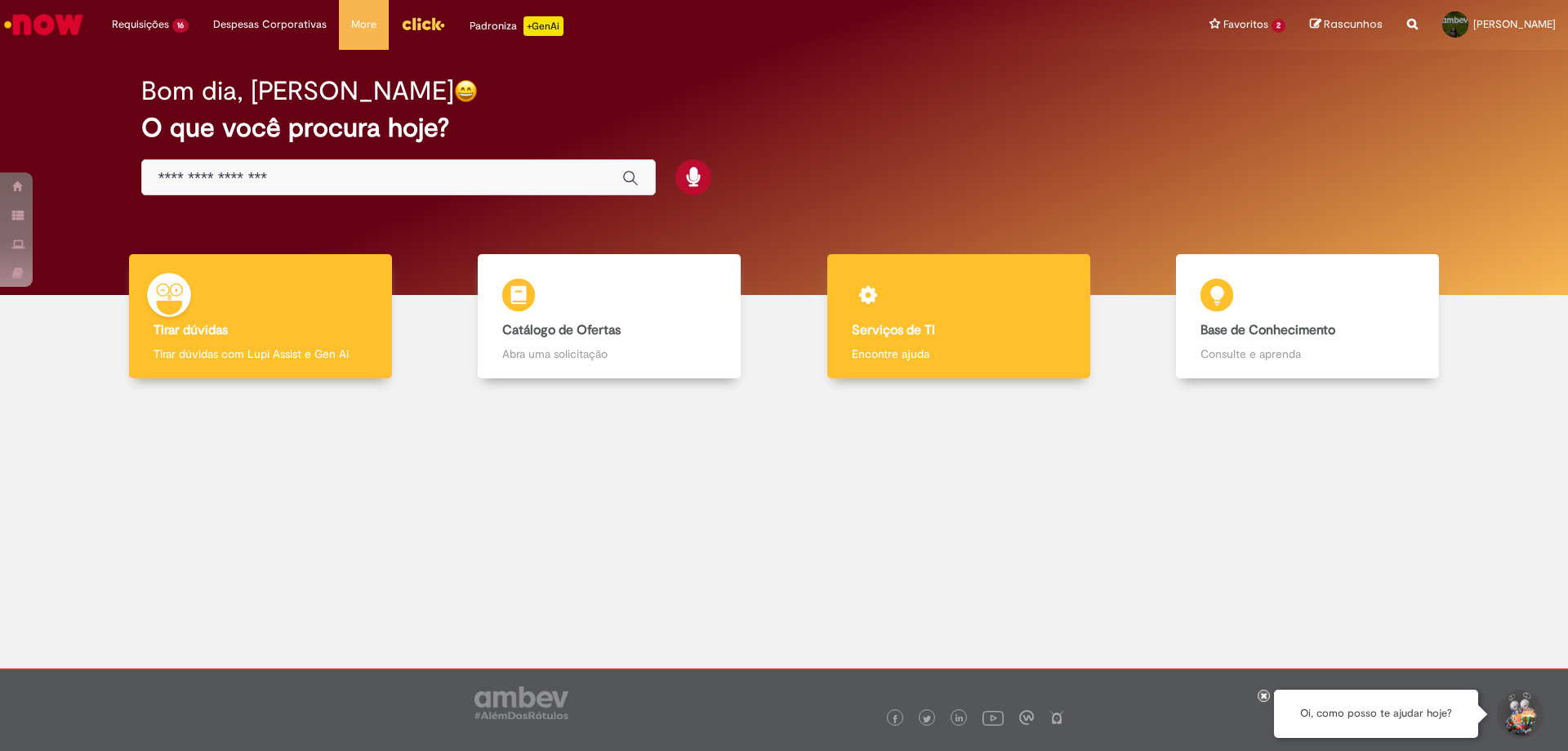
click at [931, 277] on div "Serviços de TI Serviços de TI Encontre ajuda" at bounding box center [958, 317] width 263 height 125
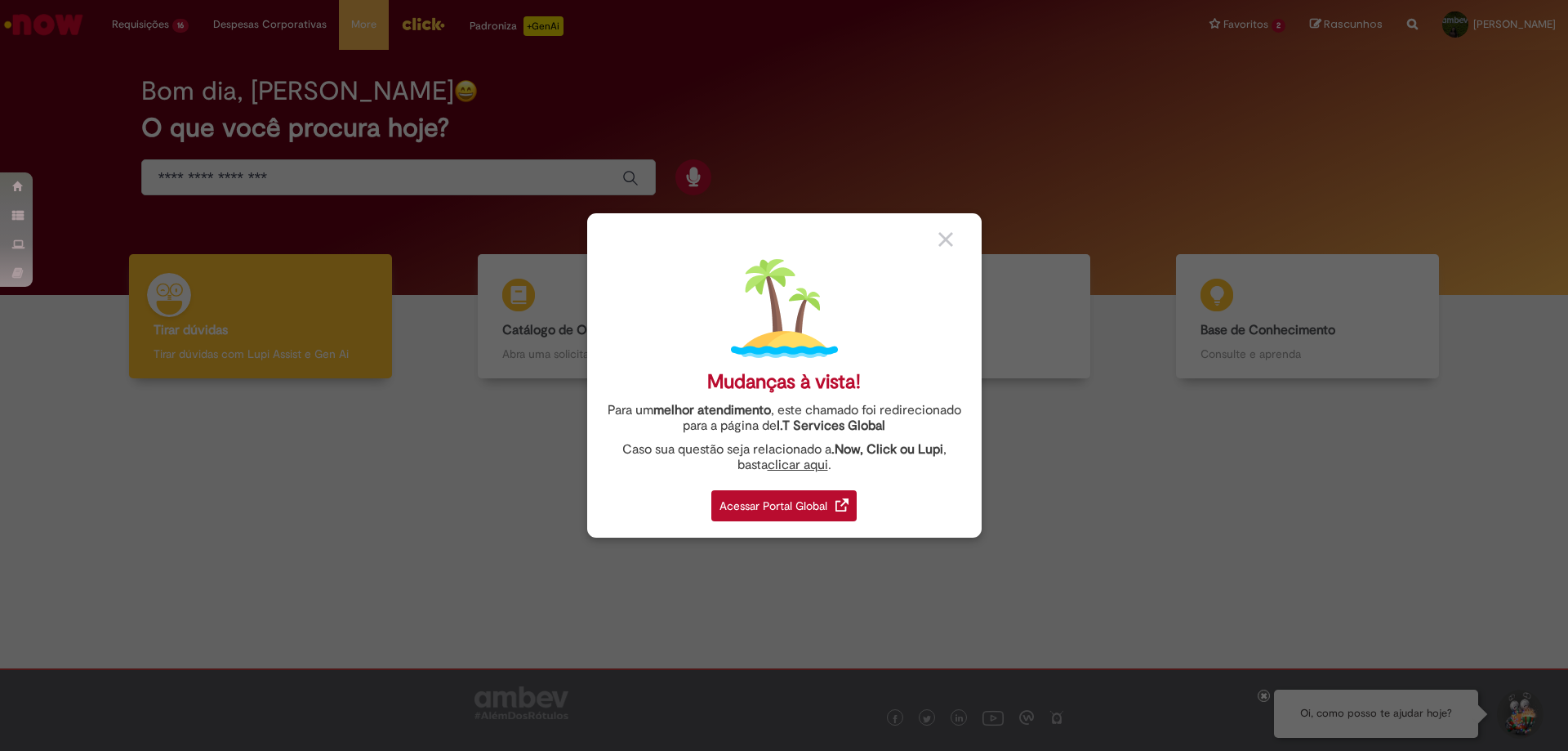
click at [796, 499] on div "Acessar Portal Global" at bounding box center [784, 506] width 145 height 31
